Goal: Navigation & Orientation: Find specific page/section

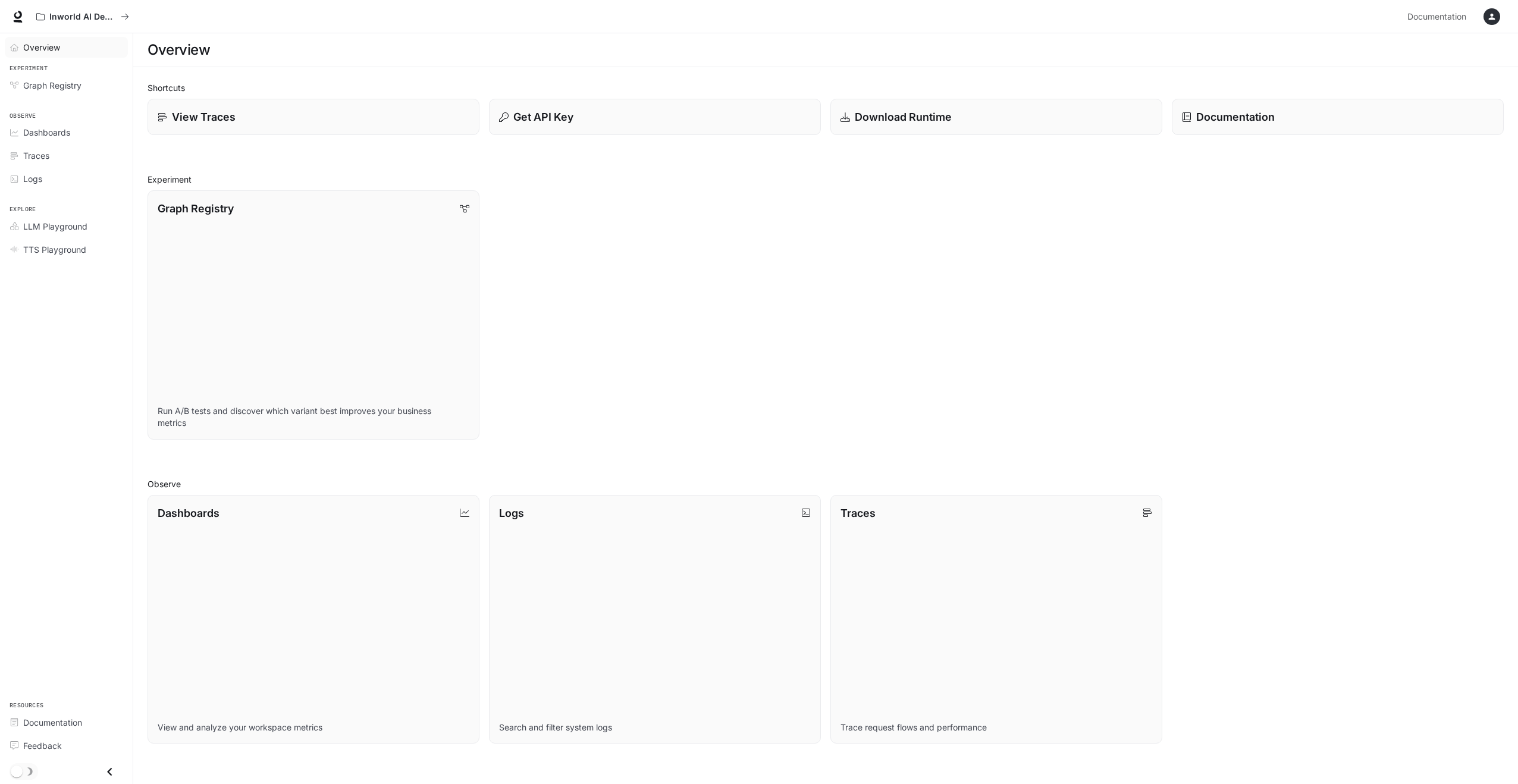
click at [47, 48] on span "Overview" at bounding box center [41, 47] width 37 height 12
click at [60, 91] on link "Graph Registry" at bounding box center [66, 85] width 123 height 21
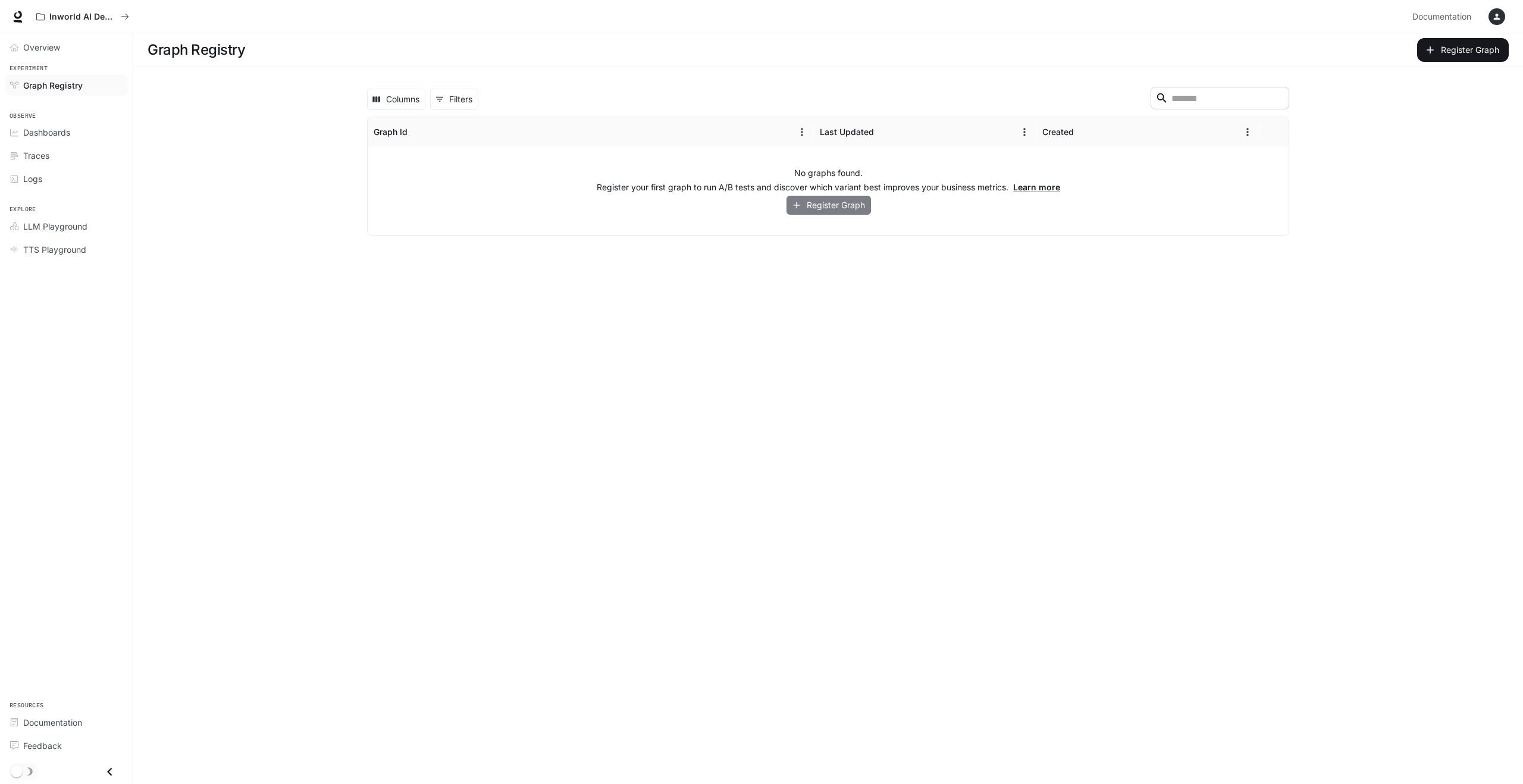
click at [831, 205] on button "Register Graph" at bounding box center [828, 205] width 84 height 20
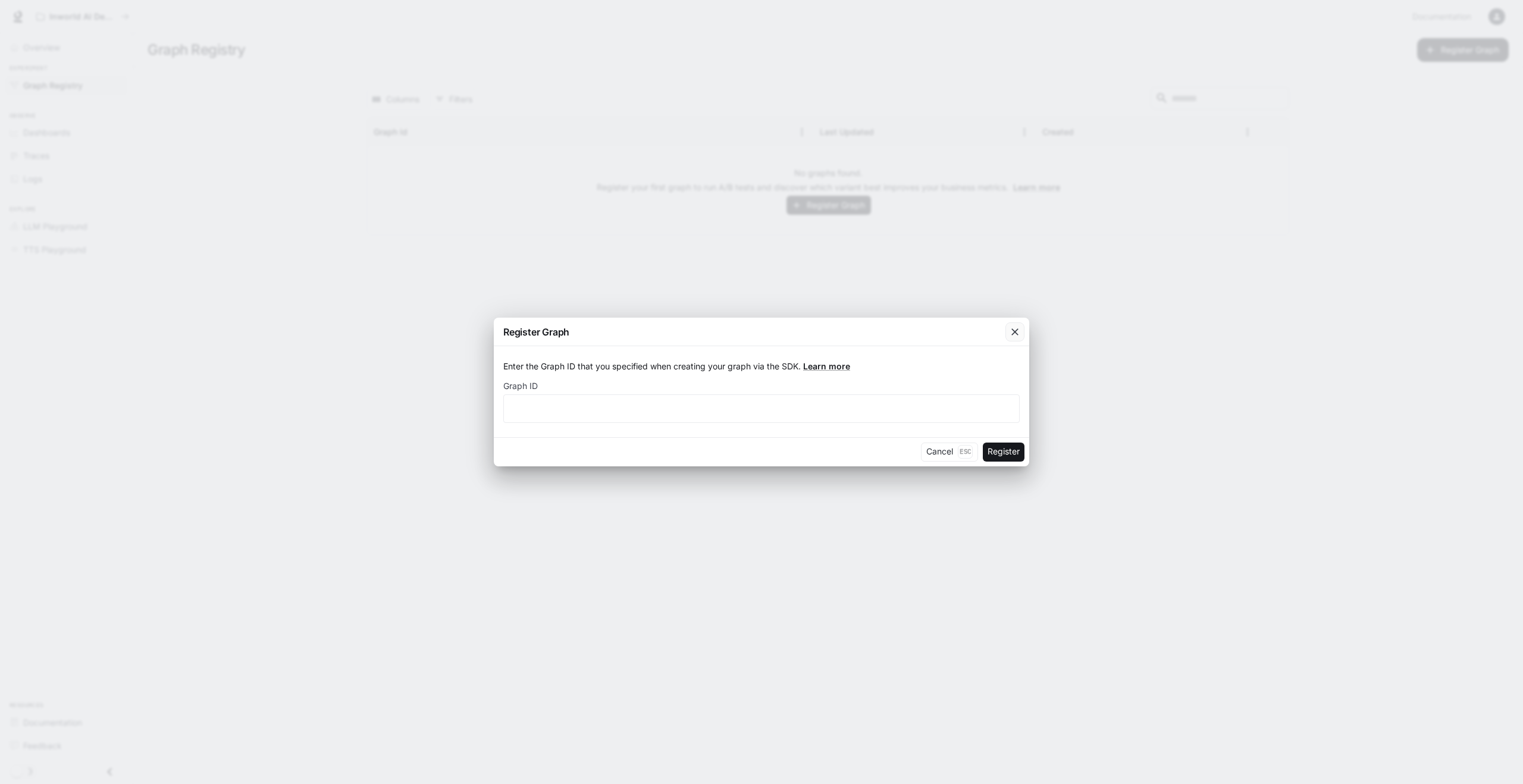
click at [1019, 328] on div "button" at bounding box center [1015, 331] width 19 height 19
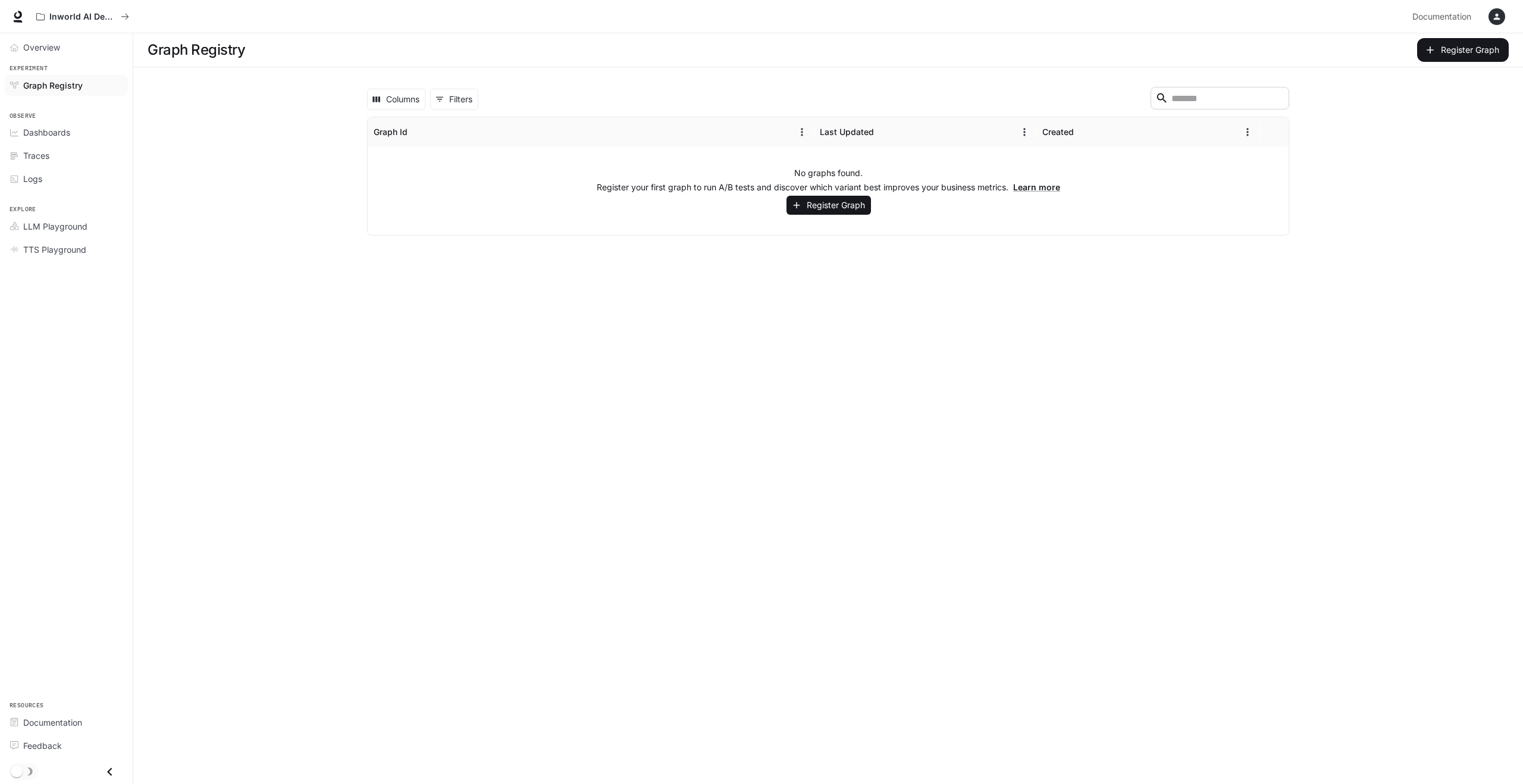
click at [1509, 14] on div "Inworld AI Demos Documentation Documentation" at bounding box center [762, 16] width 1523 height 33
click at [1503, 15] on button "button" at bounding box center [1496, 16] width 24 height 24
drag, startPoint x: 783, startPoint y: 334, endPoint x: 362, endPoint y: 331, distance: 421.0
click at [777, 335] on div at bounding box center [762, 392] width 1523 height 784
